Goal: Task Accomplishment & Management: Manage account settings

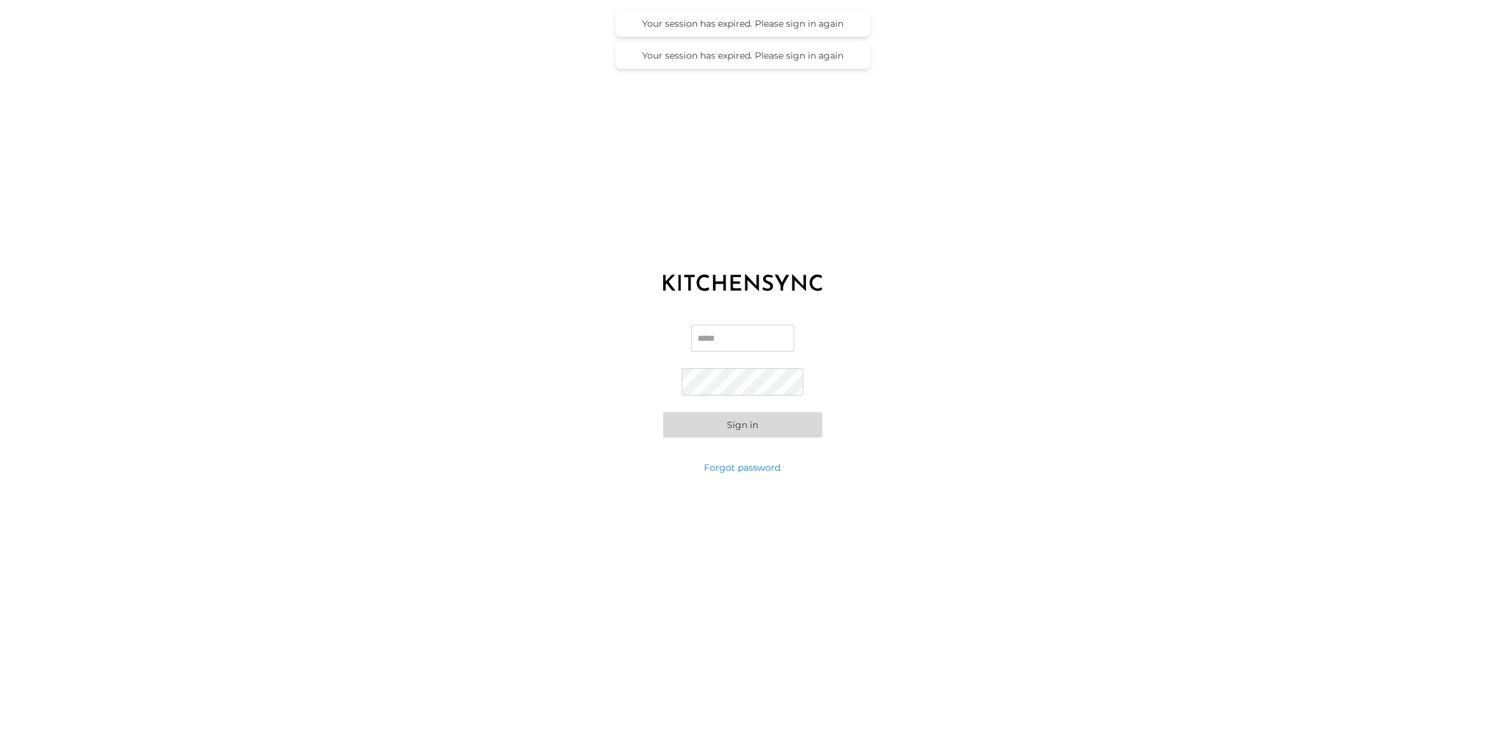
click at [737, 336] on input "Email" at bounding box center [742, 338] width 103 height 27
type input "**********"
click at [663, 412] on button "Sign in" at bounding box center [742, 424] width 159 height 25
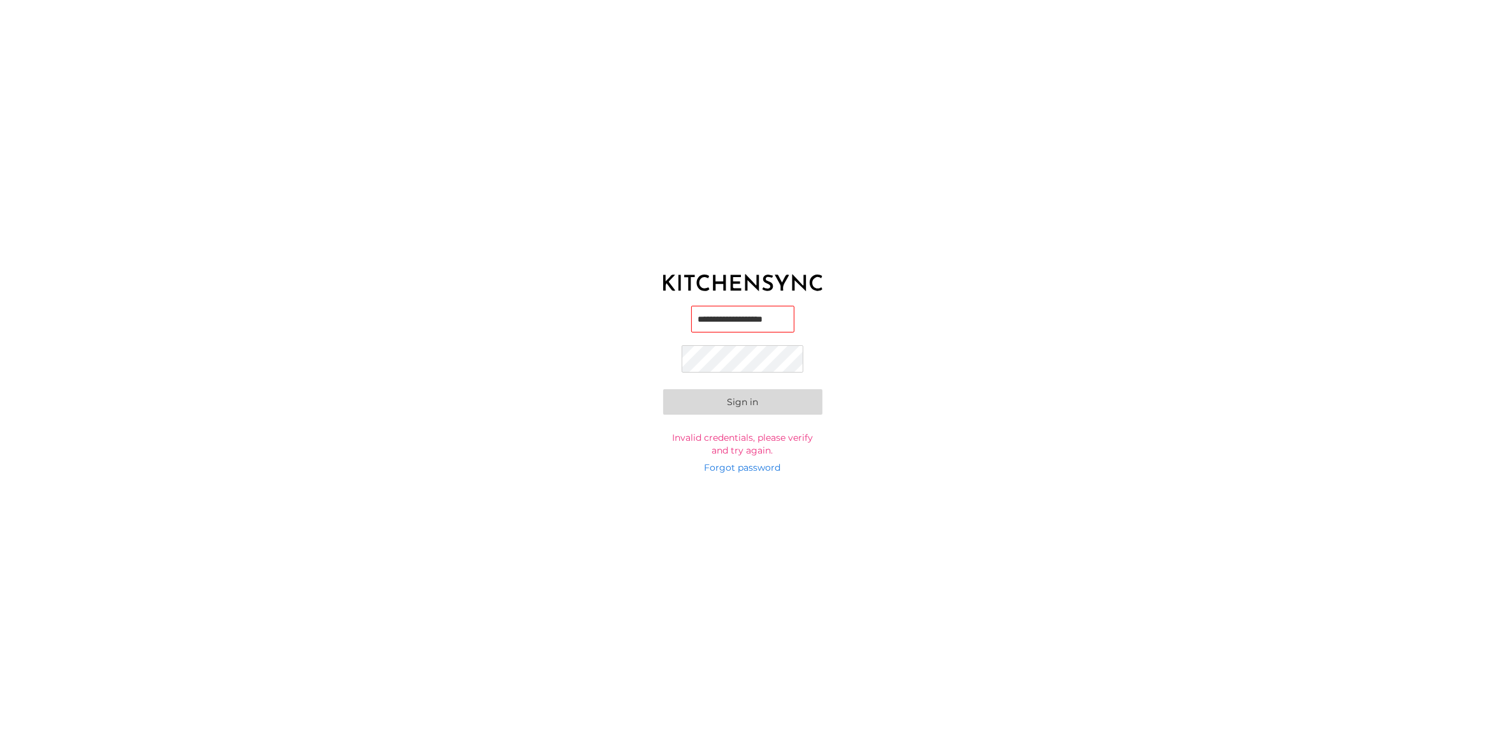
click at [663, 389] on button "Sign in" at bounding box center [742, 401] width 159 height 25
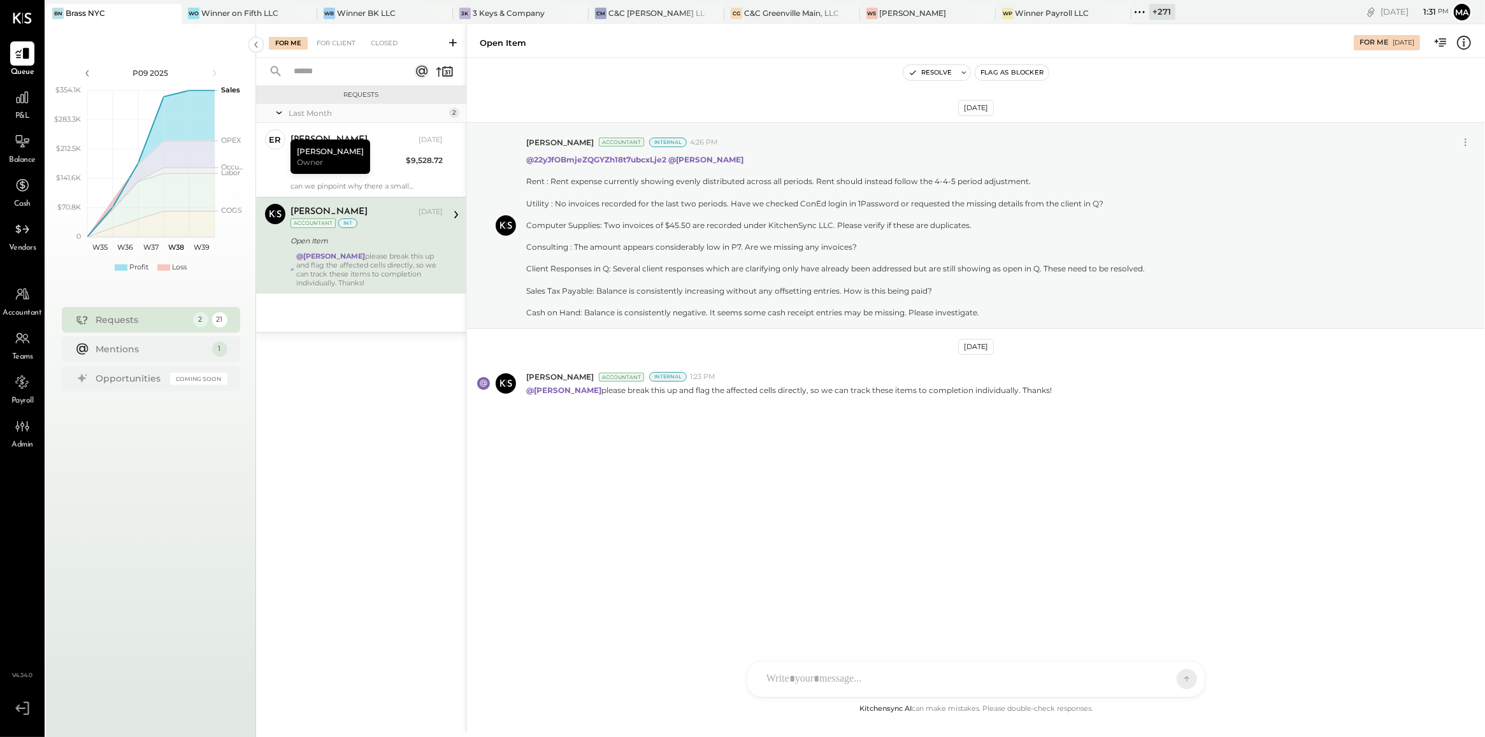
click at [285, 450] on div "Requests Last Month 2 er [PERSON_NAME] Owner [PERSON_NAME] [DATE] Total Food Co…" at bounding box center [361, 391] width 210 height 610
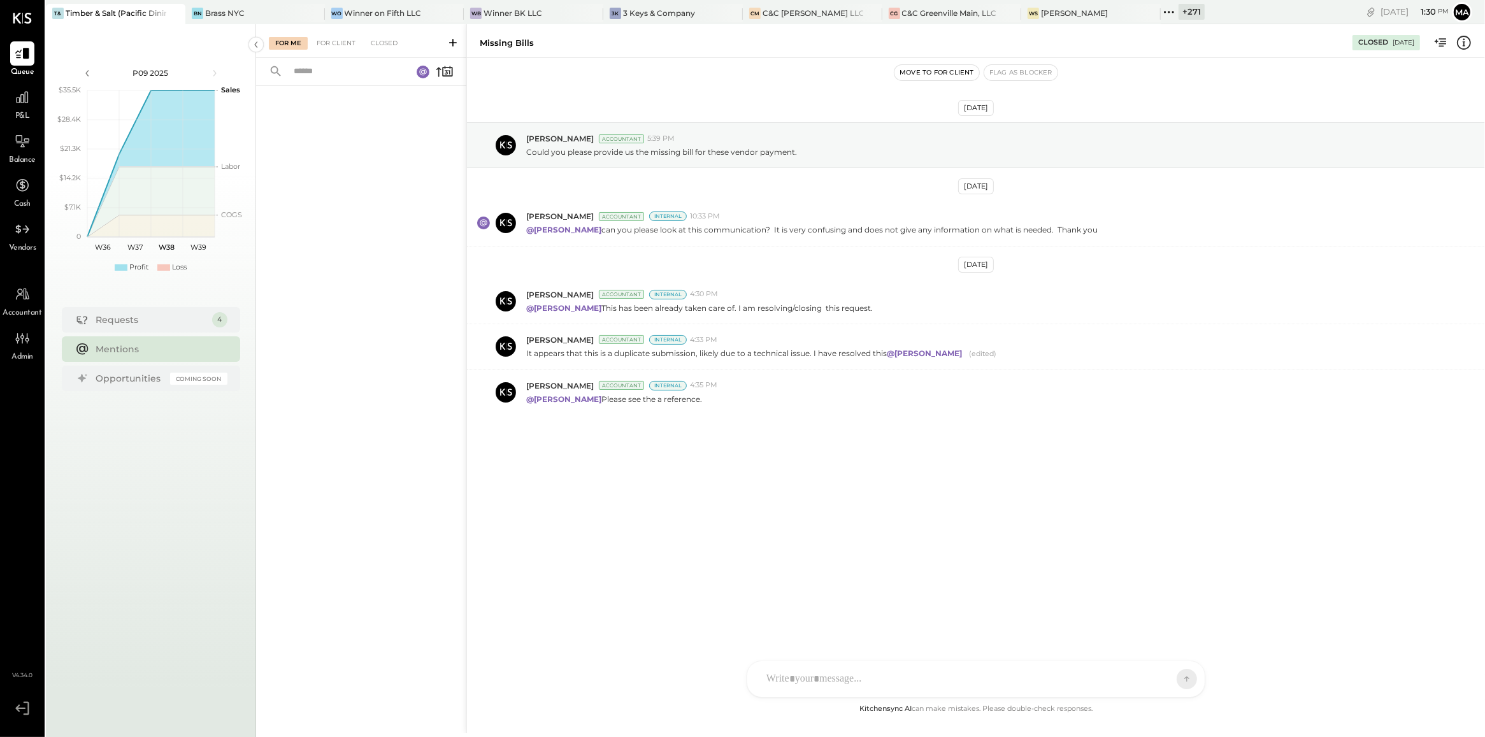
click at [773, 456] on div "[DATE] [PERSON_NAME] Accountant 5:39 PM Could you please provide us the missing…" at bounding box center [976, 300] width 1018 height 420
